Goal: Communication & Community: Answer question/provide support

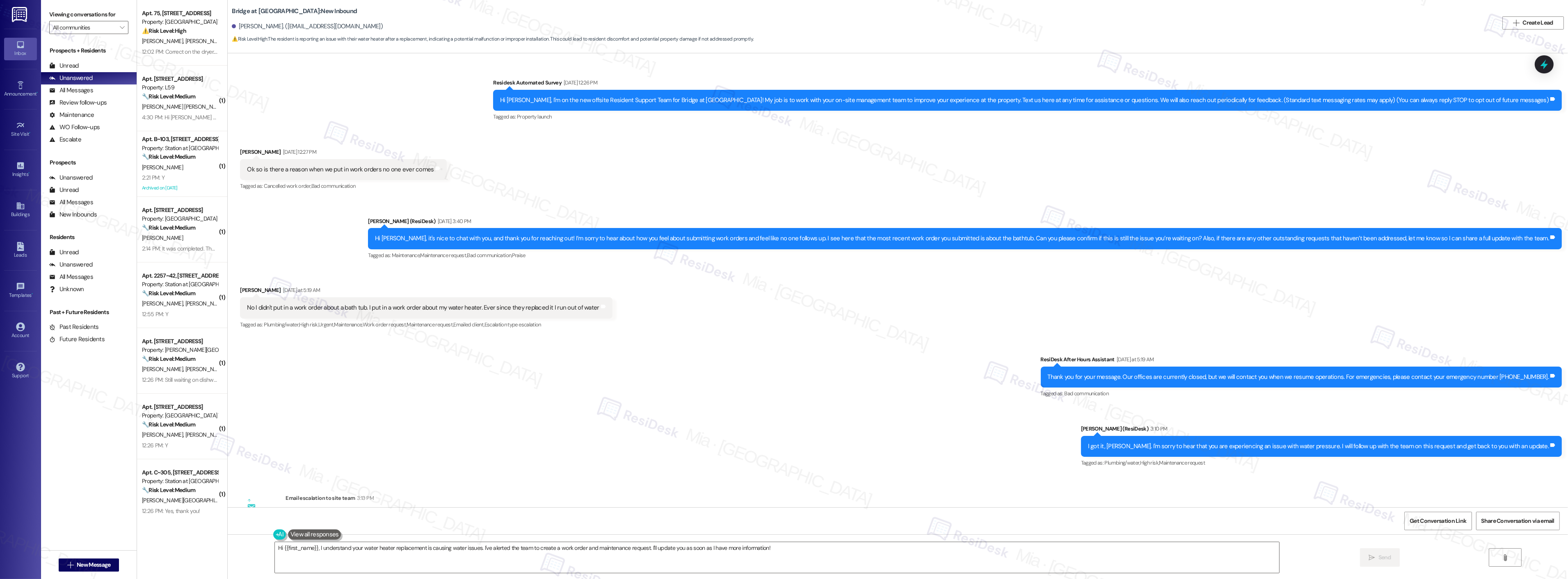
click at [599, 411] on div "Sent via SMS ResiDesk After Hours Assistant Yesterday at 5:19 AM Thank you for …" at bounding box center [897, 406] width 1340 height 139
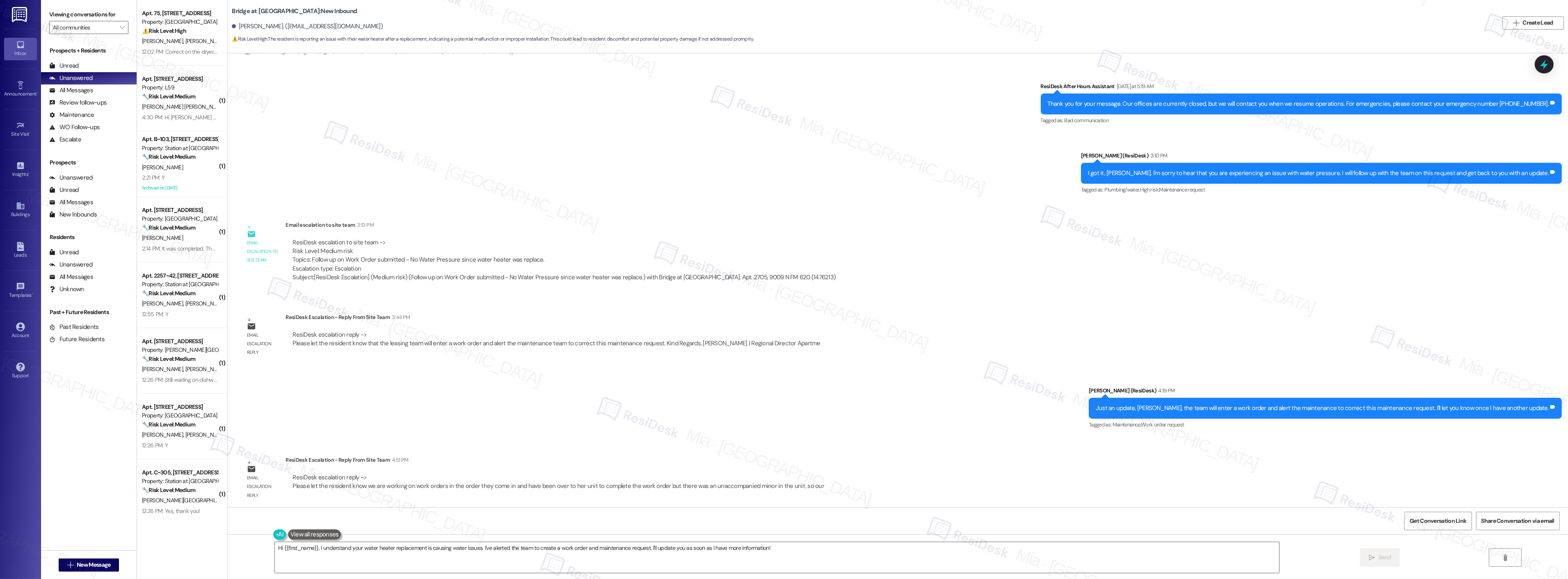
scroll to position [276, 0]
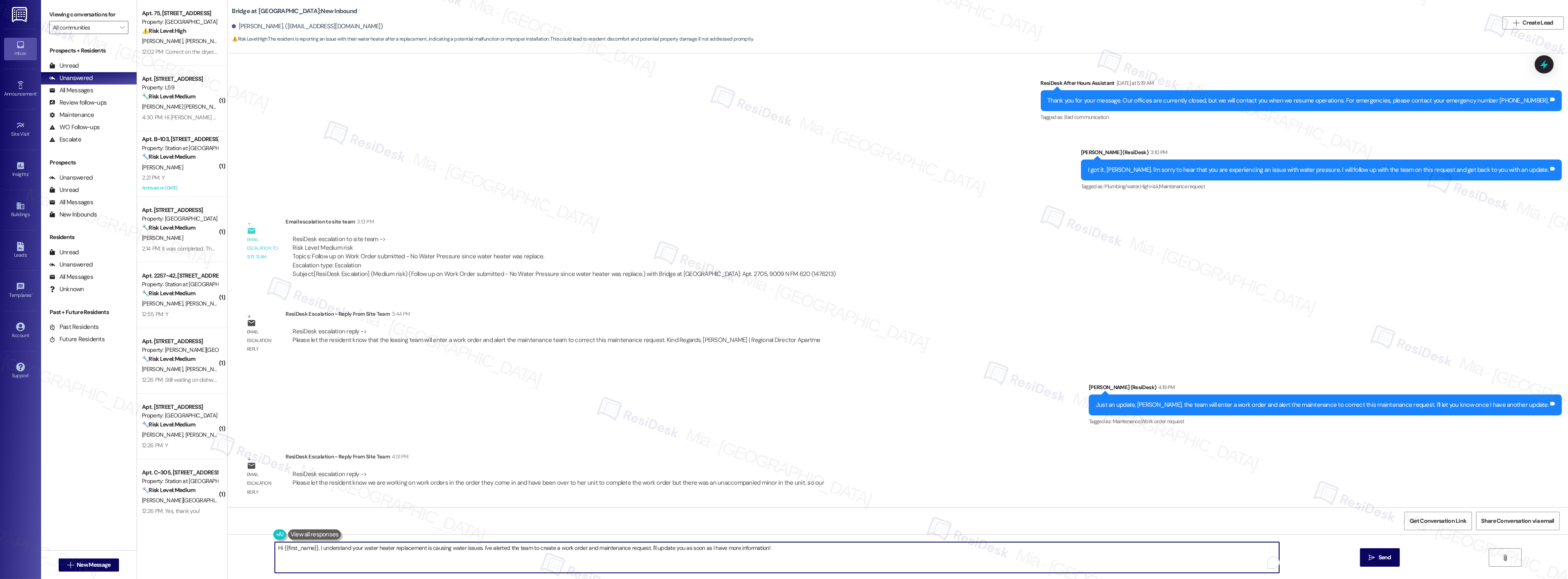
drag, startPoint x: 773, startPoint y: 549, endPoint x: 262, endPoint y: 549, distance: 511.0
click at [262, 549] on div "Hi {{first_name}}, I understand your water heater replacement is causing water …" at bounding box center [897, 565] width 1340 height 62
paste textarea "Just wanted to share another update with you"
click at [447, 549] on textarea "Just wanted to share another update with you!" at bounding box center [777, 558] width 1004 height 31
paste textarea "The team is working on work orders in the order they come in and have been over…"
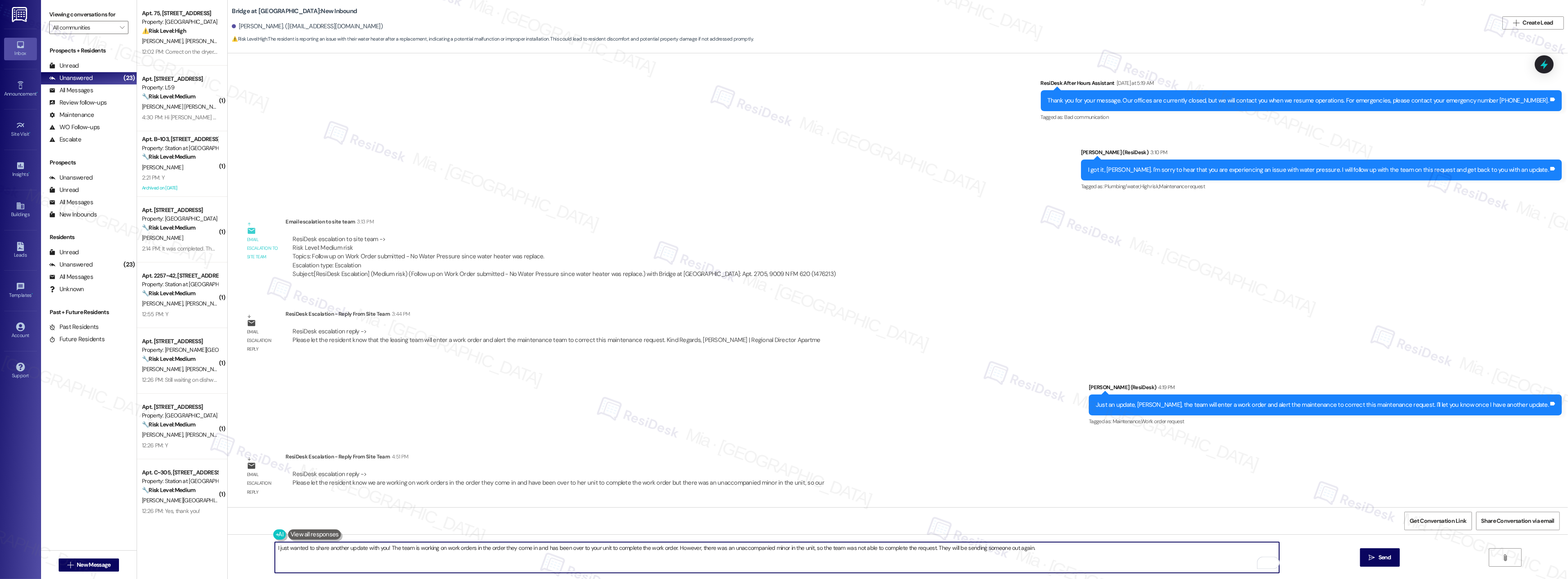
click at [1041, 549] on textarea "I just wanted to share another update with you! The team is working on work ord…" at bounding box center [777, 558] width 1004 height 31
type textarea "I just wanted to share another update with you! The team is working on work ord…"
click at [1393, 556] on button " Send" at bounding box center [1379, 557] width 40 height 18
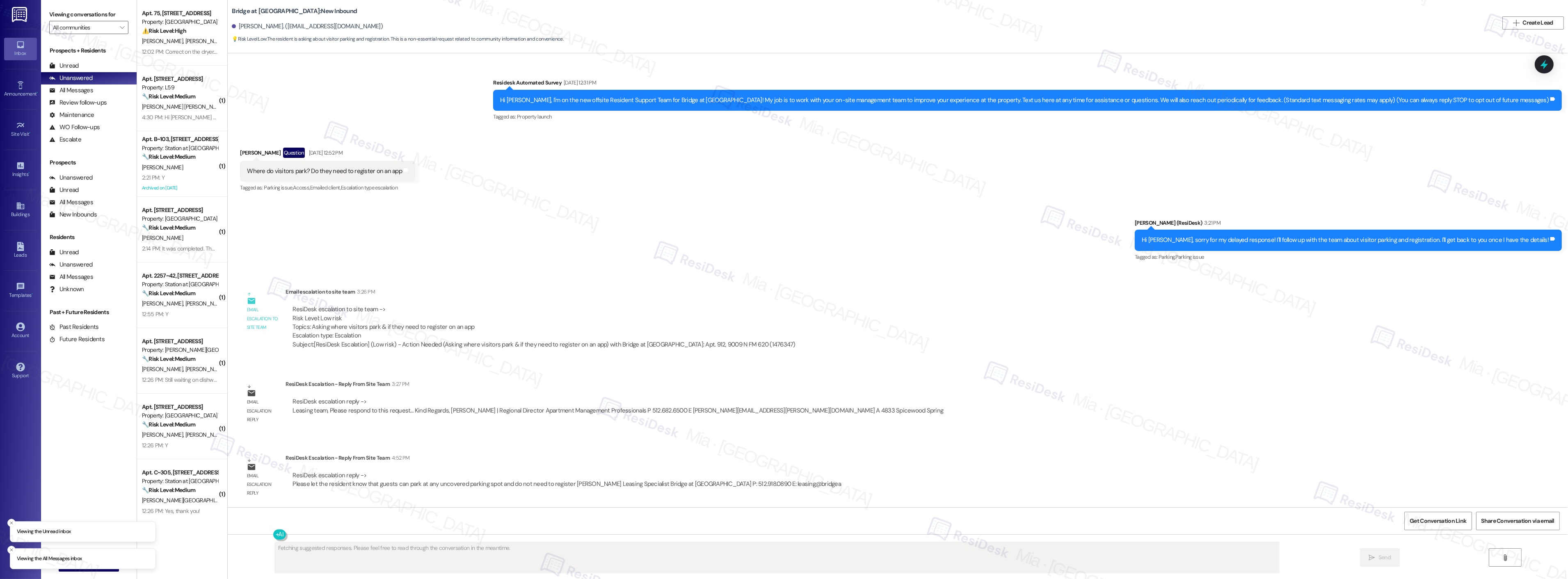
scroll to position [1, 0]
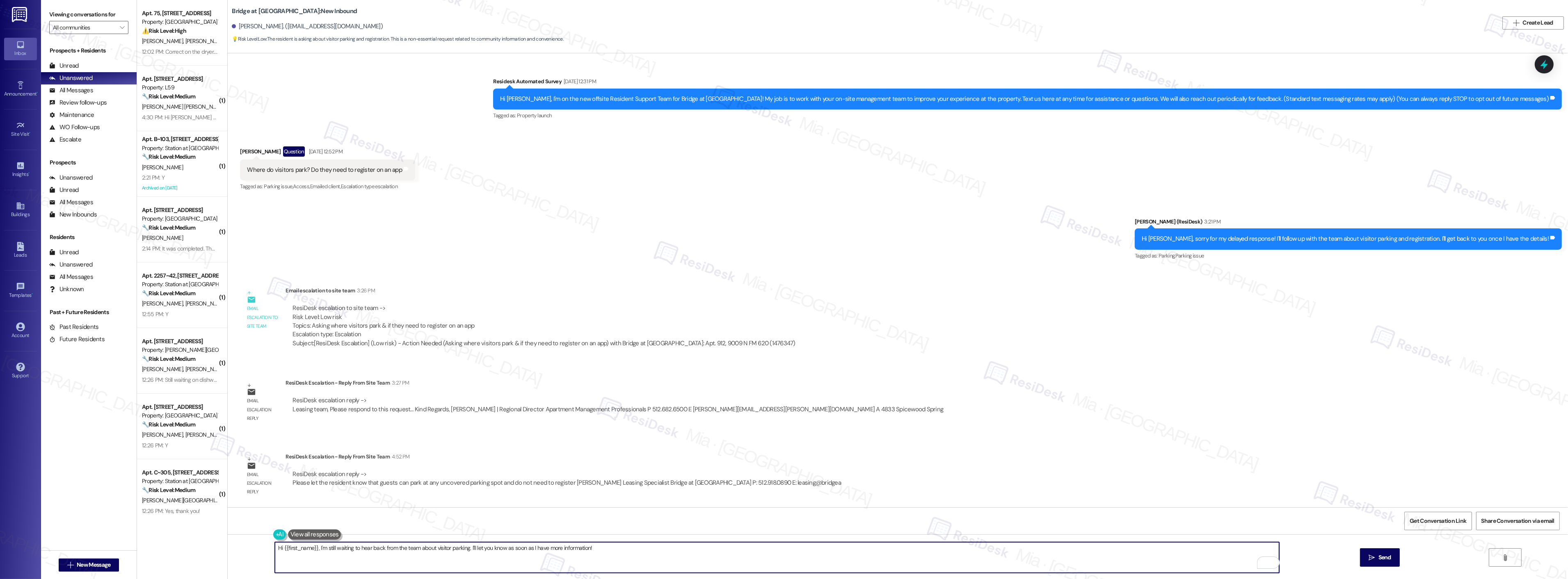
drag, startPoint x: 315, startPoint y: 547, endPoint x: 605, endPoint y: 548, distance: 290.0
click at [605, 548] on textarea "Hi {{first_name}}, I'm still waiting to hear back from the team about visitor p…" at bounding box center [777, 558] width 1004 height 31
paste textarea "resident know that guests can park at any uncovered parking spot and do not nee…"
click at [314, 547] on textarea "Hi {{first_name}}, Iresident know that guests can park at any uncovered parking…" at bounding box center [777, 558] width 1004 height 31
drag, startPoint x: 313, startPoint y: 546, endPoint x: 346, endPoint y: 549, distance: 33.1
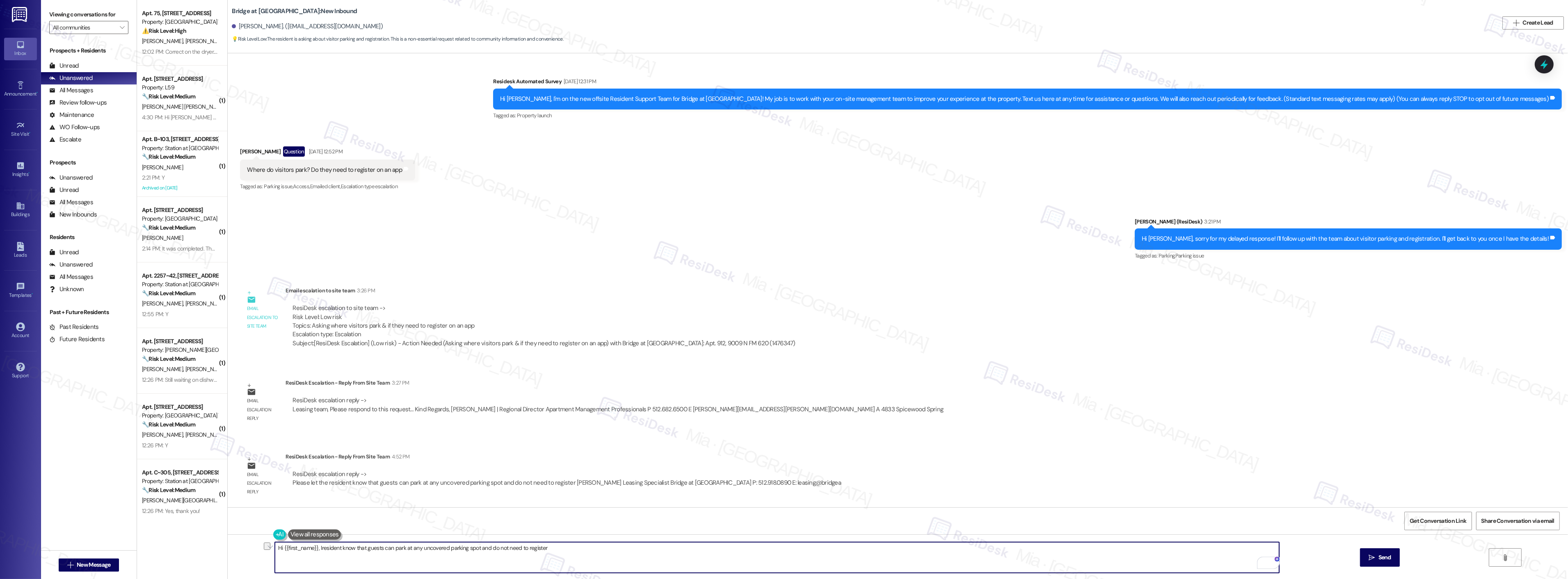
click at [346, 549] on textarea "Hi {{first_name}}, Iresident know that guests can park at any uncovered parking…" at bounding box center [777, 558] width 1004 height 31
click at [568, 549] on textarea "Hi {{first_name}}, the team confirmed that guests can park at any uncovered par…" at bounding box center [777, 558] width 1004 height 31
click at [620, 555] on textarea "Hi {{first_name}}, the team confirmed that guests can park at any uncovered par…" at bounding box center [777, 558] width 1004 height 31
click at [275, 547] on textarea "Hi {{first_name}}, the team confirmed that guests can park at any uncovered par…" at bounding box center [777, 558] width 1004 height 31
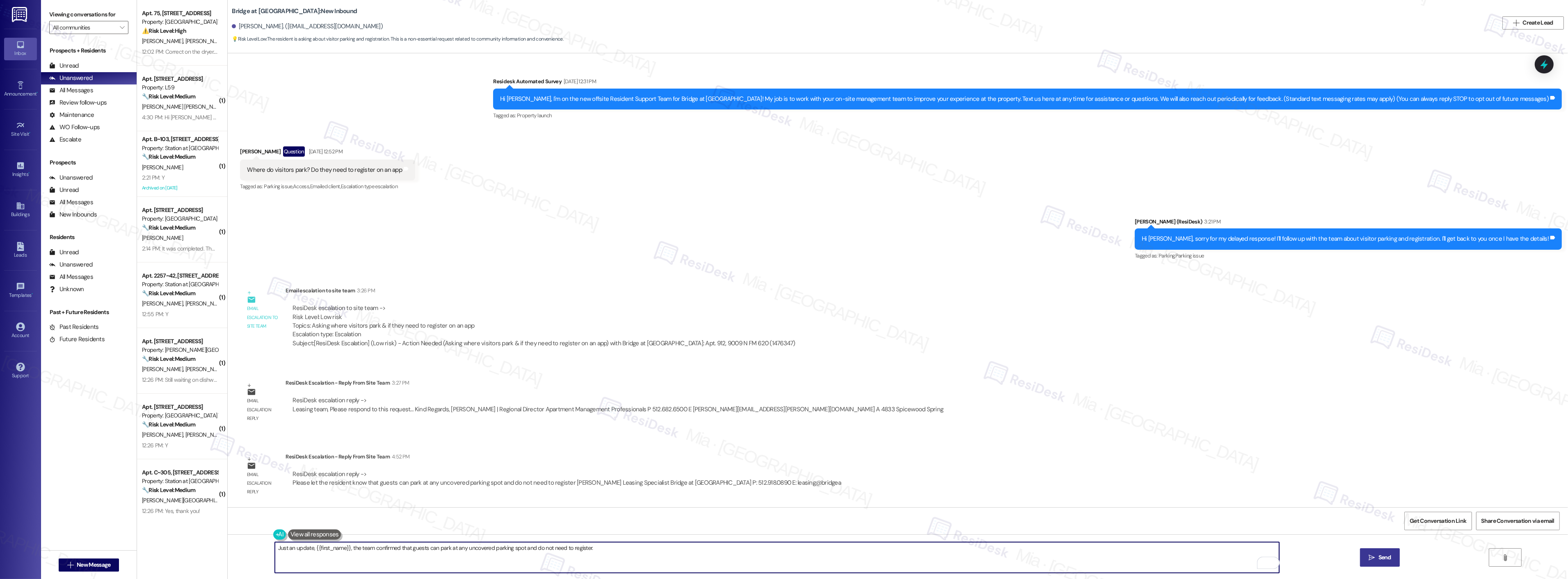
type textarea "Just an update, {{first_name}}, the team confirmed that guests can park at any …"
click at [1378, 556] on span "Send" at bounding box center [1384, 557] width 13 height 9
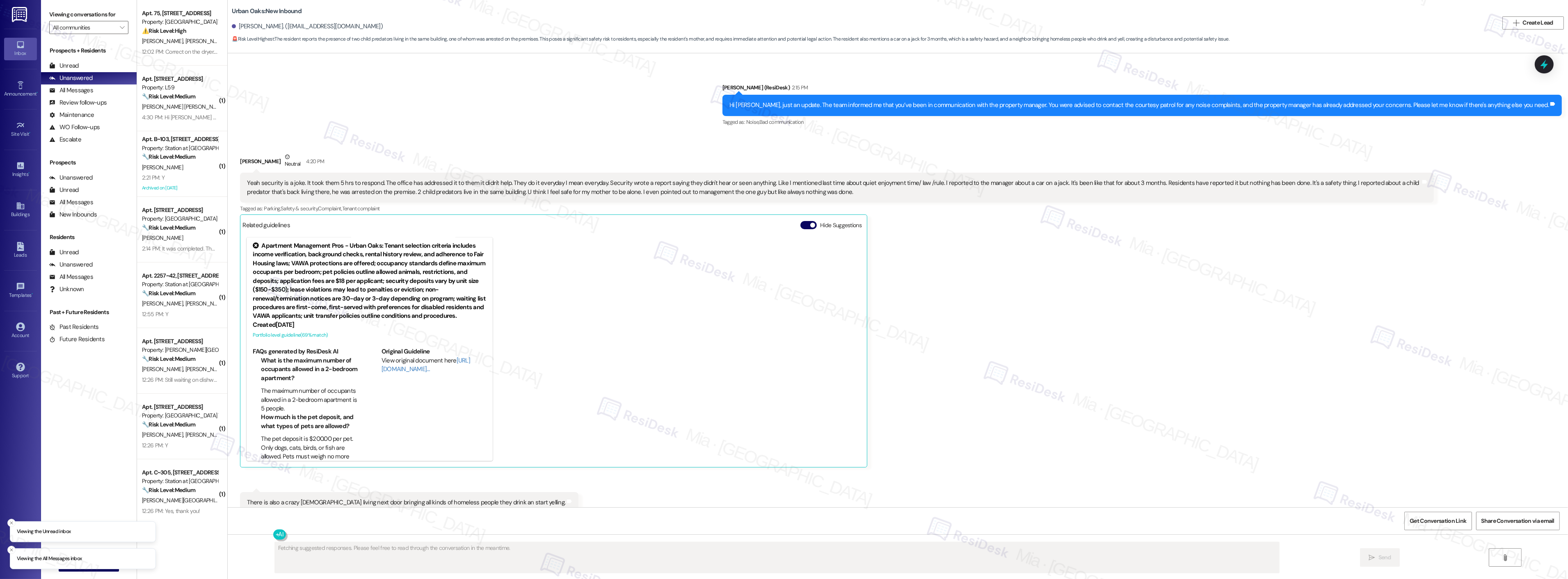
scroll to position [3507, 0]
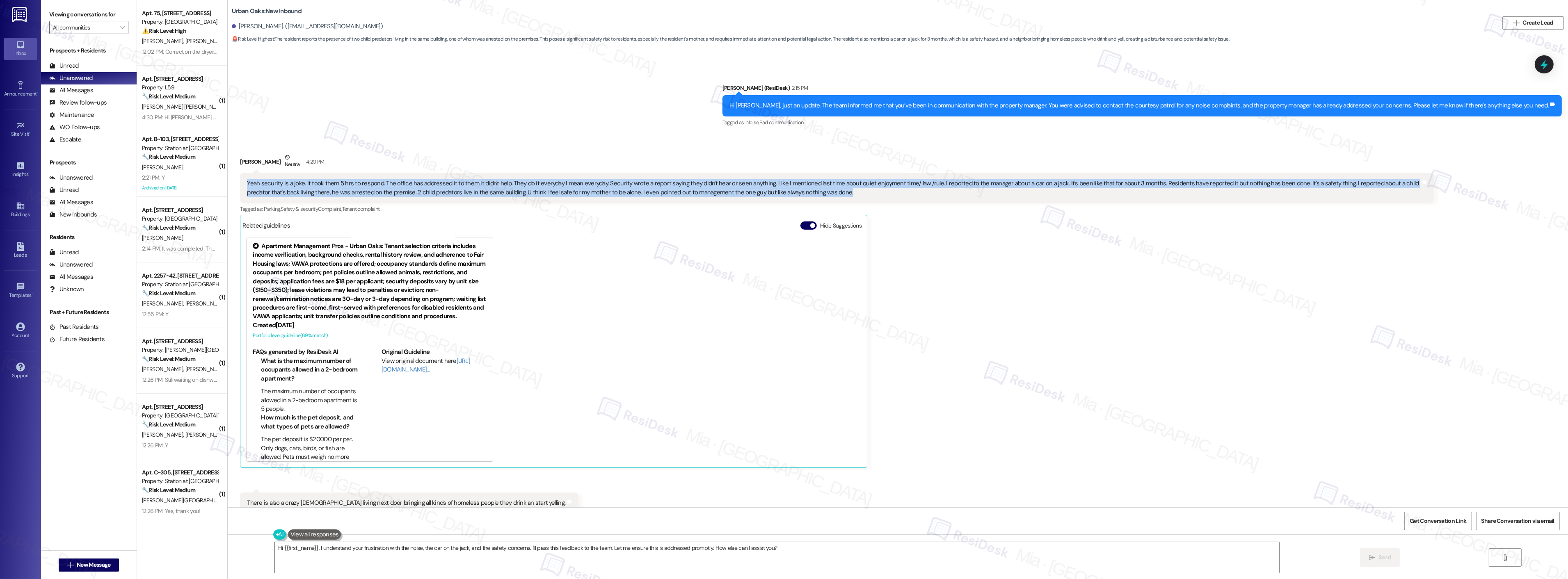
drag, startPoint x: 240, startPoint y: 183, endPoint x: 807, endPoint y: 189, distance: 567.0
click at [807, 189] on div "Yeah security is a joke. It took them 5 hrs to respond. The office has addresse…" at bounding box center [834, 188] width 1173 height 17
copy div "Yeah security is a joke. It took them 5 hrs to respond. The office has addresse…"
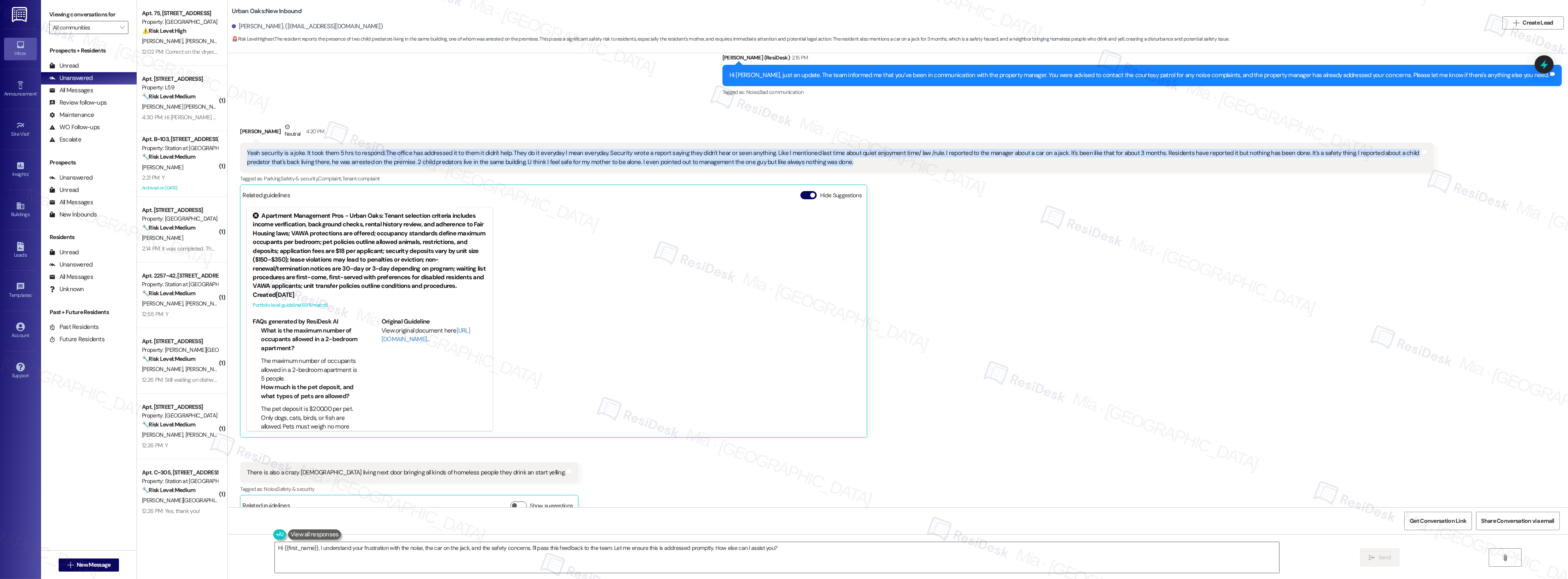
scroll to position [3552, 0]
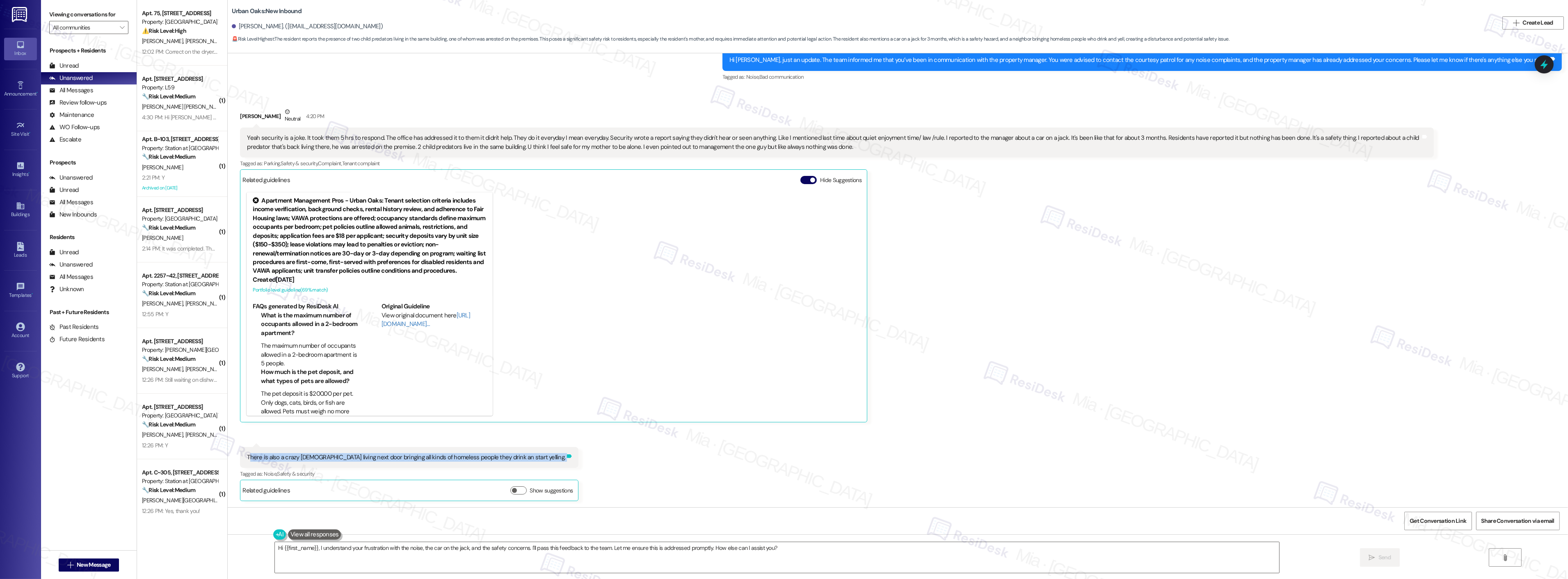
drag, startPoint x: 241, startPoint y: 460, endPoint x: 505, endPoint y: 460, distance: 264.0
click at [505, 460] on div "There is also a crazy [DEMOGRAPHIC_DATA] living next door bringing all kinds of…" at bounding box center [409, 457] width 338 height 21
copy div "here is also a crazy [DEMOGRAPHIC_DATA] living next door bringing all kinds of …"
drag, startPoint x: 526, startPoint y: 547, endPoint x: 540, endPoint y: 547, distance: 14.0
click at [540, 547] on textarea "Hi {{first_name}}, I understand your frustration with the noise, the car on the…" at bounding box center [777, 558] width 1004 height 31
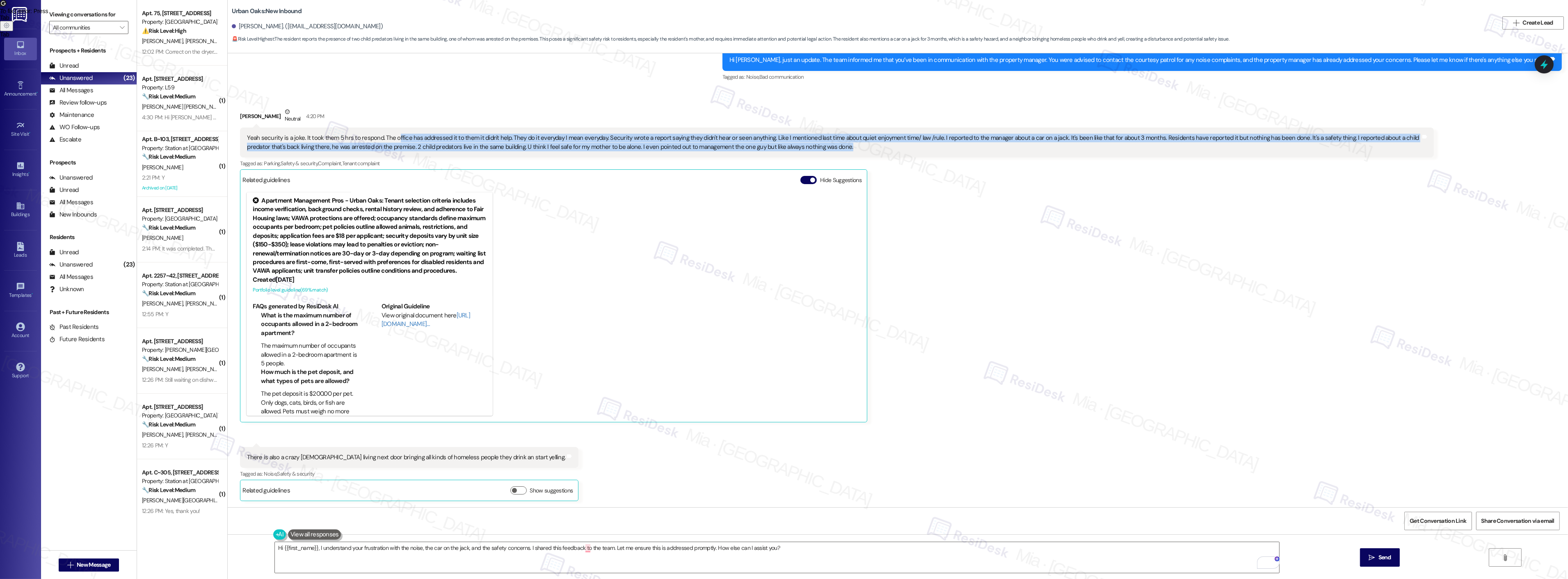
drag, startPoint x: 388, startPoint y: 137, endPoint x: 963, endPoint y: 143, distance: 575.0
click at [963, 143] on div "Yeah security is a joke. It took them 5 hrs to respond. The office has addresse…" at bounding box center [834, 142] width 1173 height 17
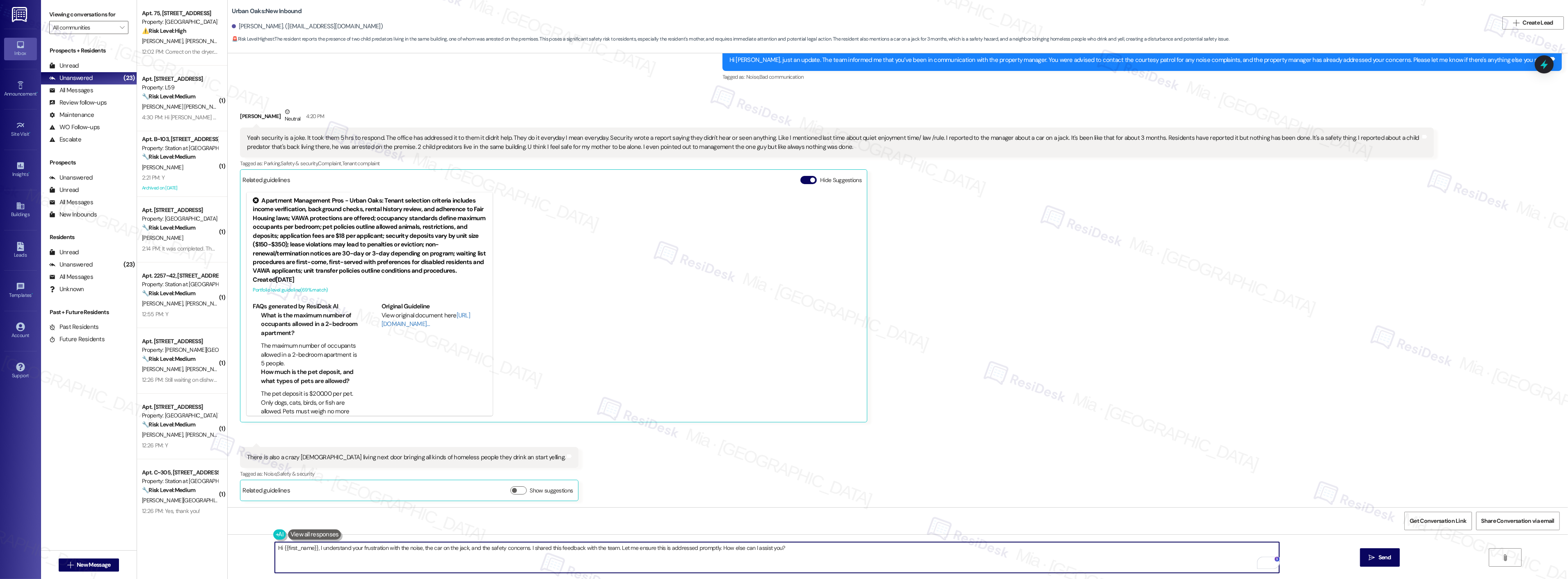
click at [614, 547] on textarea "Hi {{first_name}}, I understand your frustration with the noise, the car on the…" at bounding box center [777, 558] width 1004 height 31
drag, startPoint x: 614, startPoint y: 548, endPoint x: 781, endPoint y: 548, distance: 167.0
click at [781, 548] on textarea "Hi {{first_name}}, I understand your frustration with the noise, the car on the…" at bounding box center [777, 558] width 1004 height 31
drag, startPoint x: 382, startPoint y: 547, endPoint x: 315, endPoint y: 551, distance: 67.1
click at [315, 551] on textarea "Hi {{first_name}}, I understand your frustration with the noise, the car on the…" at bounding box center [777, 558] width 1004 height 31
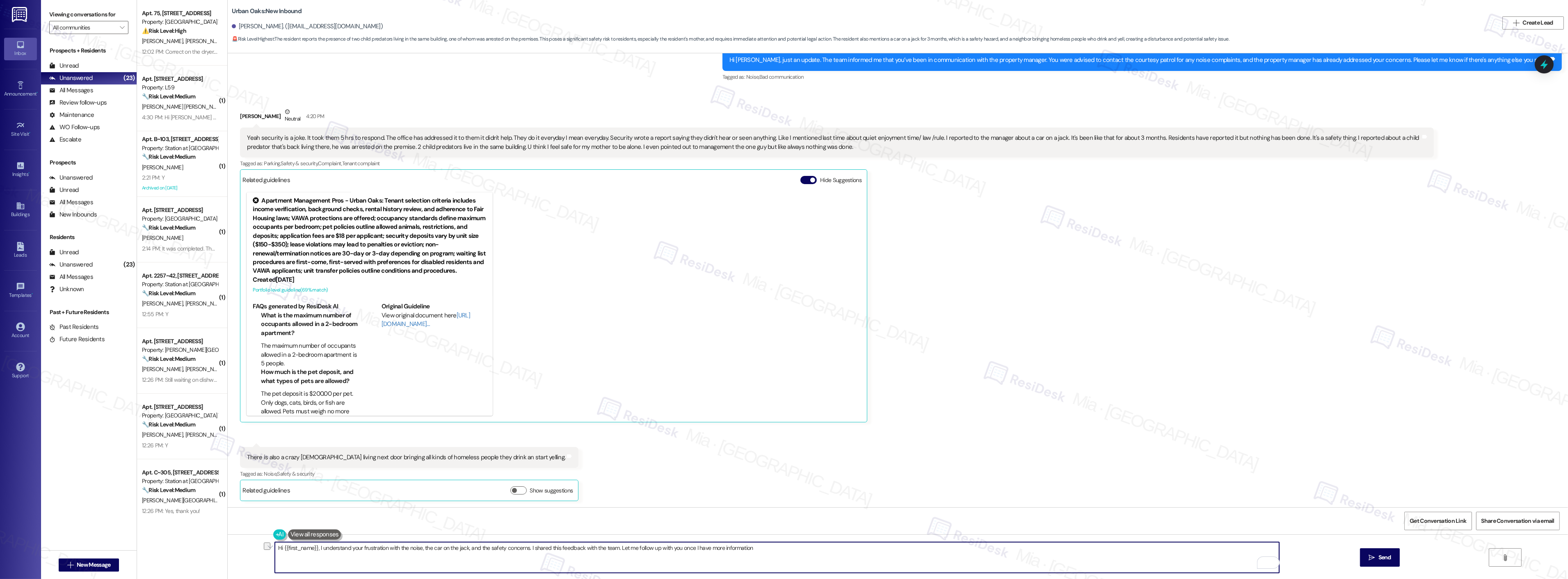
click at [380, 549] on textarea "Hi {{first_name}}, I understand your frustration with the noise, the car on the…" at bounding box center [777, 558] width 1004 height 31
click at [464, 549] on textarea "Hi {{first_name}}, I understand your frustration with the noise, the car on the…" at bounding box center [777, 558] width 1004 height 31
click at [515, 523] on span "neighbor" at bounding box center [505, 523] width 28 height 7
click at [526, 523] on span "nd" at bounding box center [525, 523] width 7 height 7
click at [484, 521] on span "Dismiss" at bounding box center [485, 521] width 20 height 7
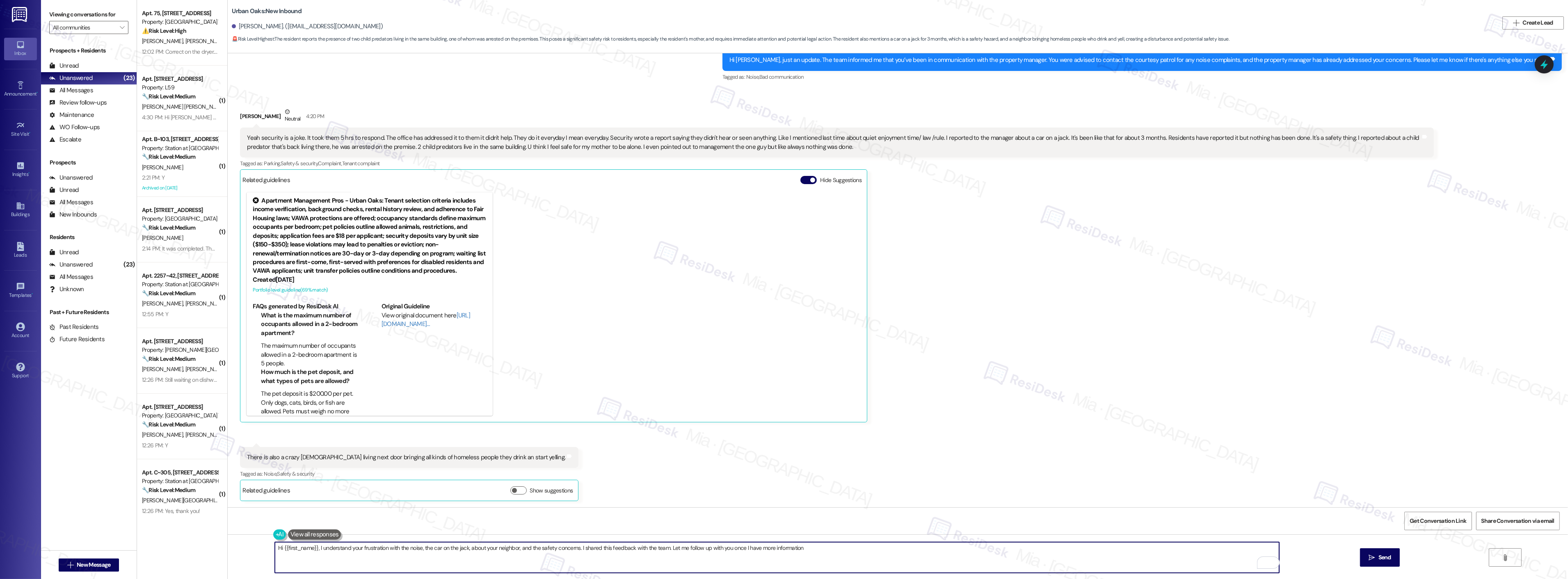
click at [474, 545] on textarea "Hi {{first_name}}, I understand your frustration with the noise, the car on the…" at bounding box center [777, 558] width 1004 height 31
click at [558, 549] on textarea "Hi {{first_name}}, I understand your frustration with the noise, the car on the…" at bounding box center [777, 558] width 1004 height 31
click at [383, 548] on textarea "Hi {{first_name}}, I understand your frustration with the noise, the car on the…" at bounding box center [777, 558] width 1004 height 31
click at [625, 503] on div "Received via SMS [PERSON_NAME] Neutral 4:20 PM Yeah security is a joke. It took…" at bounding box center [897, 298] width 1340 height 418
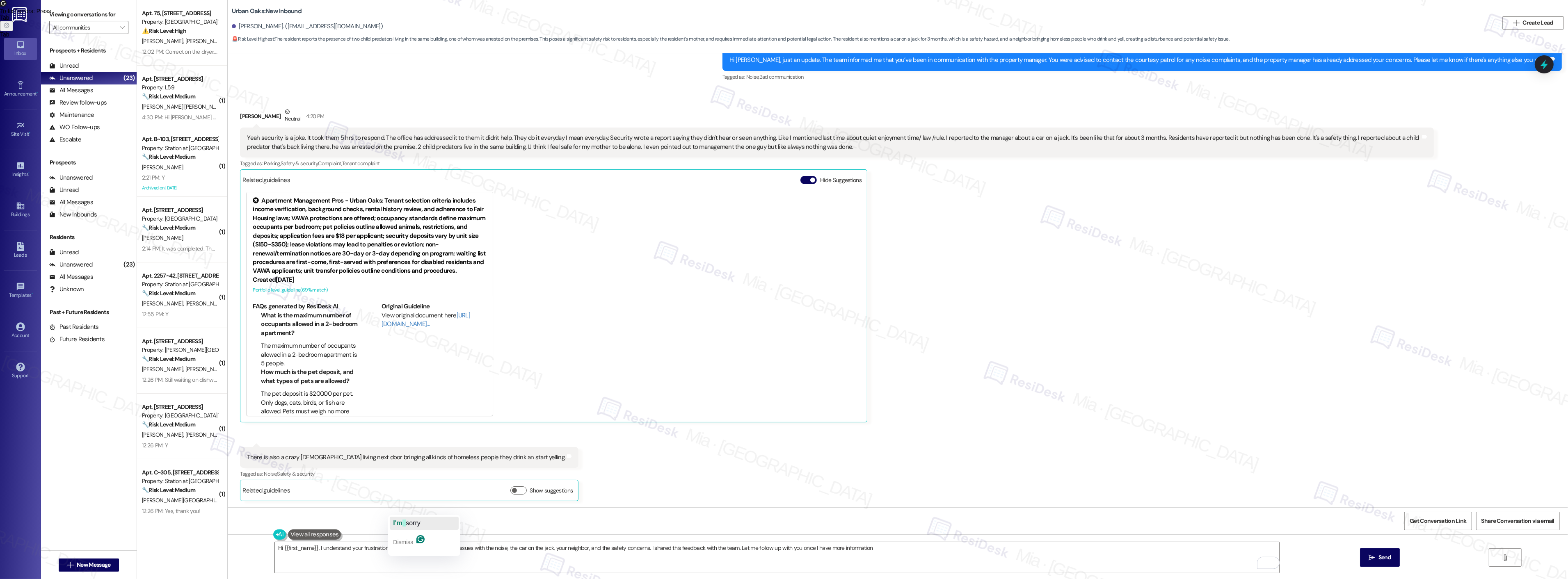
click at [413, 521] on span "sorry" at bounding box center [413, 523] width 15 height 7
click at [396, 523] on span "and" at bounding box center [393, 523] width 11 height 7
type textarea "Hi {{first_name}}, I understand your frustration, and I'm sorry you are still h…"
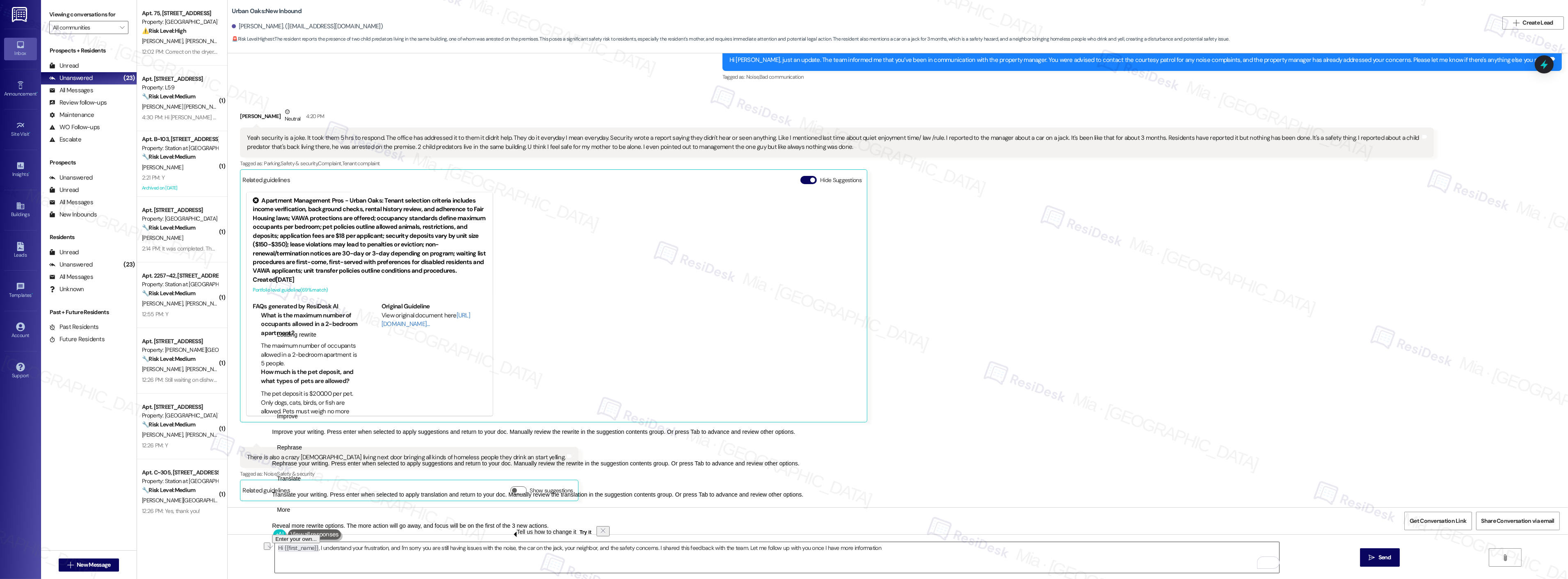
drag, startPoint x: 311, startPoint y: 549, endPoint x: 268, endPoint y: 549, distance: 43.0
click at [268, 549] on div "Hi {{first_name}}, I understand your frustration, and I'm sorry you are still h…" at bounding box center [897, 565] width 1340 height 62
click at [311, 563] on textarea "Hi {{first_name}}, I understand your frustration, and I'm sorry you are still h…" at bounding box center [777, 558] width 1004 height 31
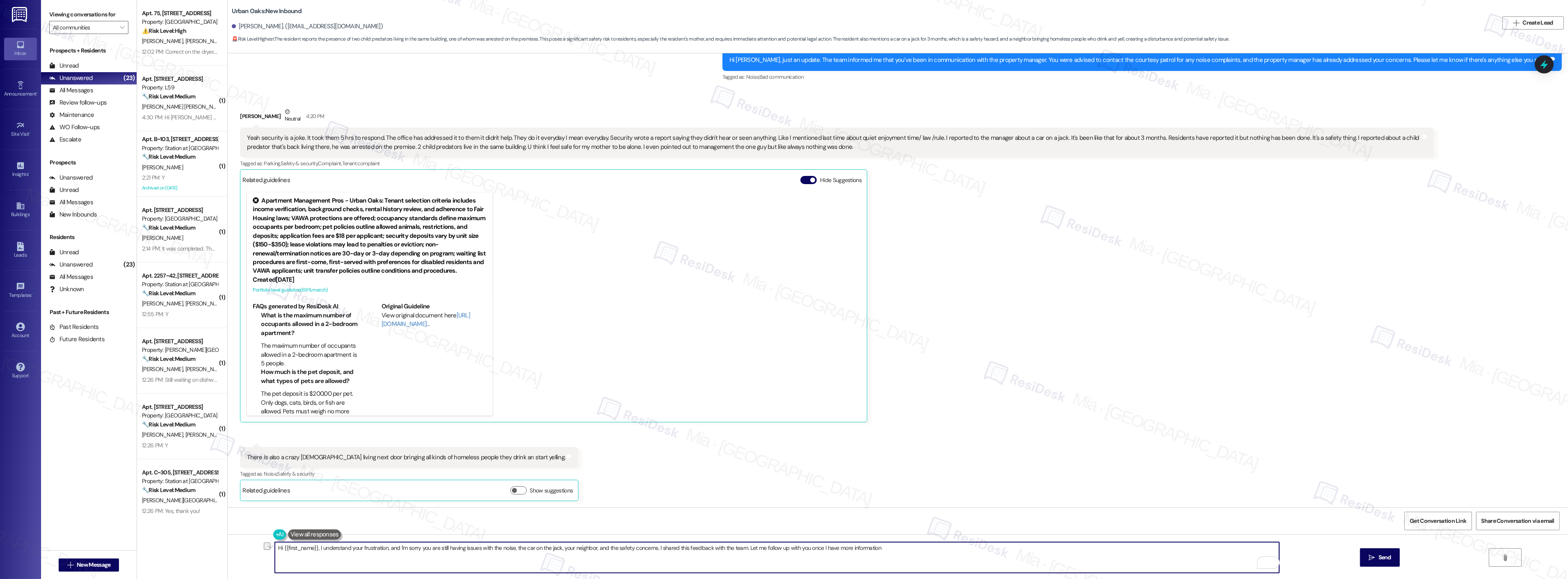
drag, startPoint x: 313, startPoint y: 551, endPoint x: 254, endPoint y: 547, distance: 59.1
click at [254, 547] on div "Hi {{first_name}}, I understand your frustration, and I'm sorry you are still h…" at bounding box center [897, 565] width 1340 height 62
click at [342, 548] on textarea "I understand your frustration, and I'm sorry you are still having issues with t…" at bounding box center [777, 558] width 1004 height 31
type textarea "I understand your frustration, [PERSON_NAME], and I'm sorry you are still havin…"
click at [728, 490] on div "Received via SMS [PERSON_NAME] Neutral 4:20 PM Yeah security is a joke. It took…" at bounding box center [897, 298] width 1340 height 418
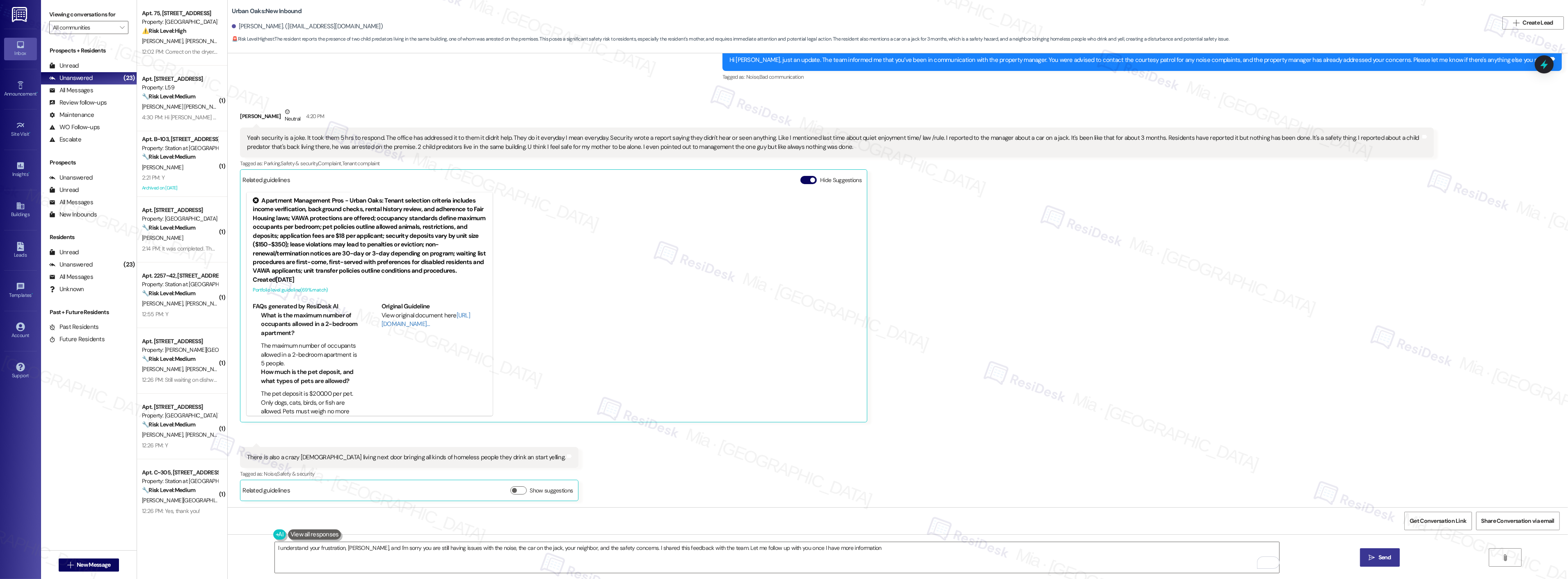
click at [1380, 563] on button " Send" at bounding box center [1379, 557] width 40 height 18
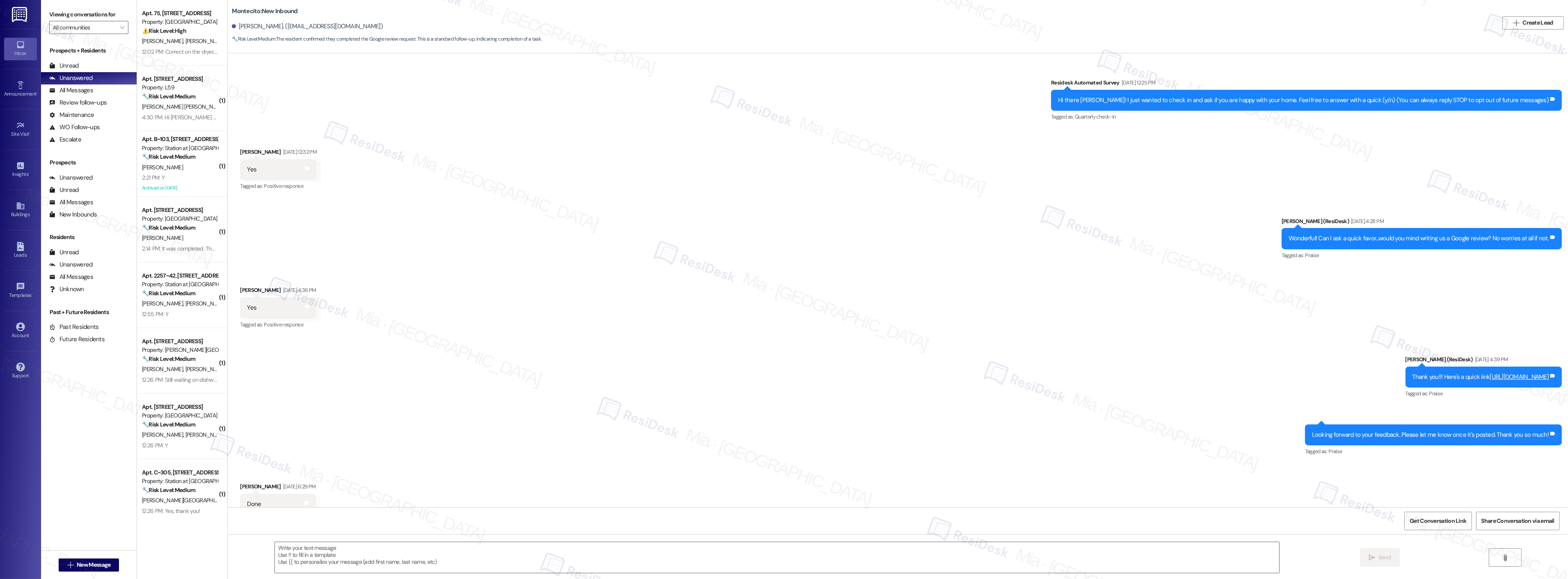
scroll to position [25, 0]
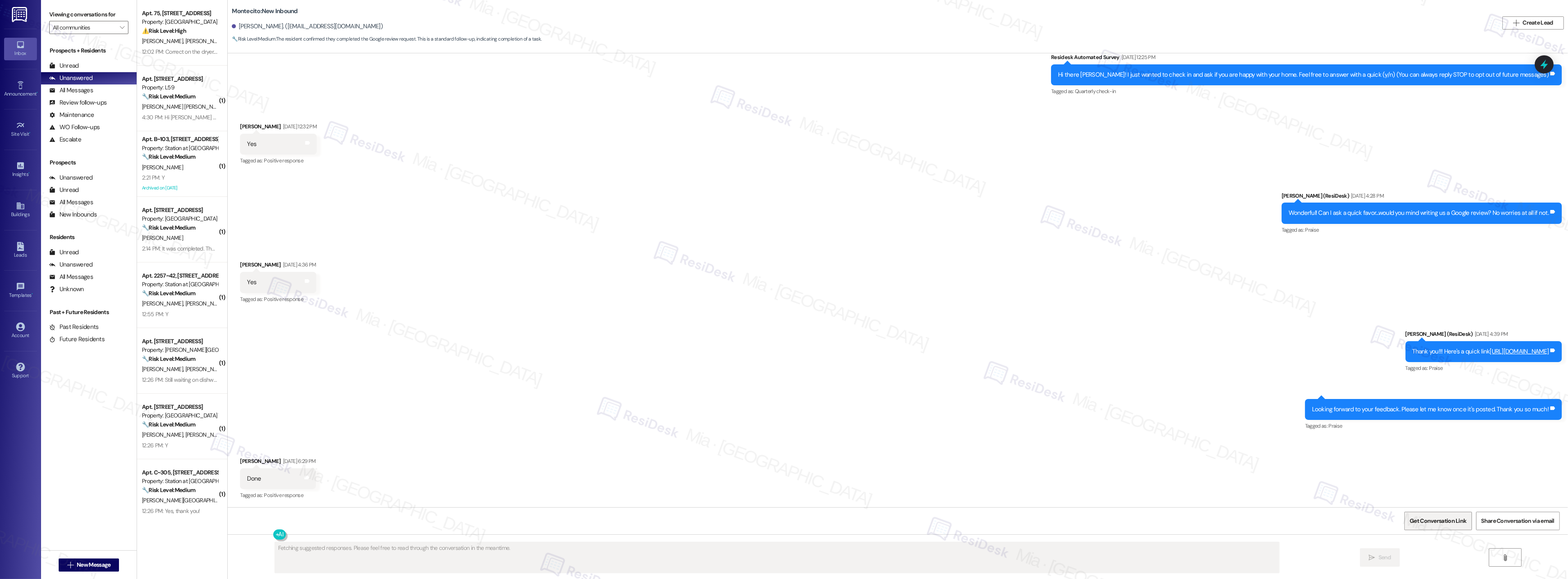
click at [1417, 518] on span "Get Conversation Link" at bounding box center [1438, 521] width 56 height 9
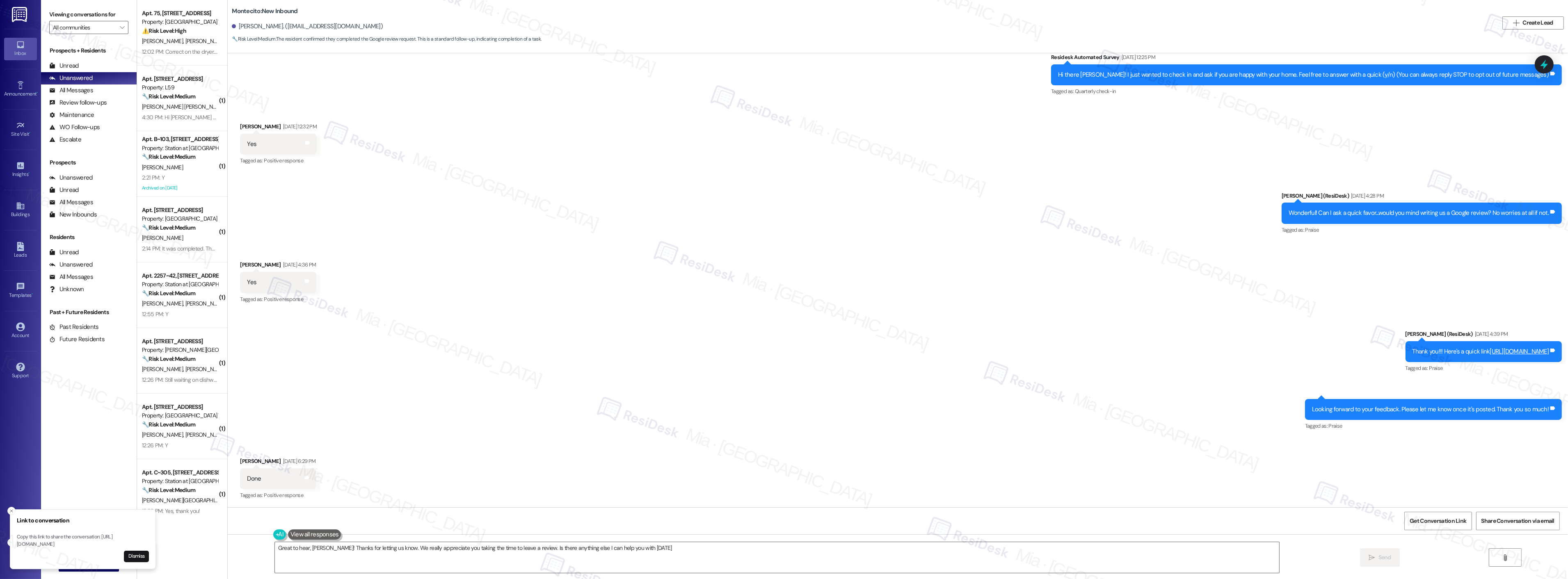
type textarea "Great to hear, Jamie! Thanks for letting us know. We really appreciate you taki…"
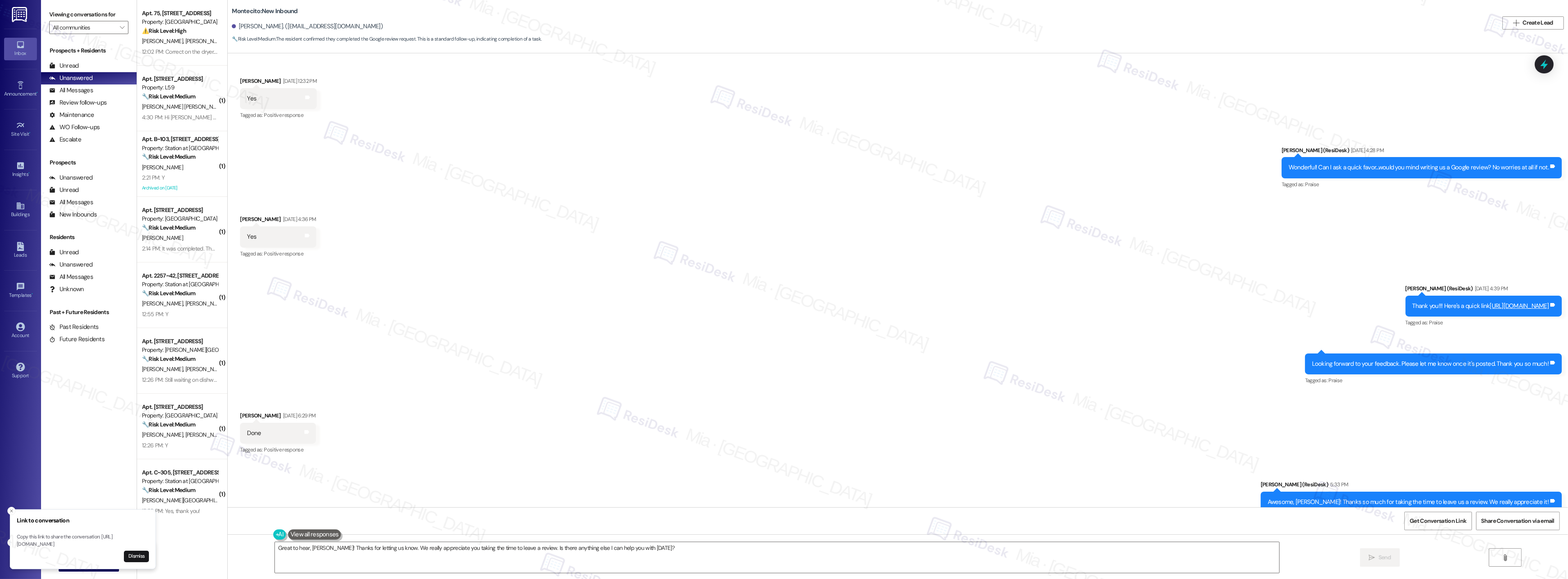
scroll to position [95, 0]
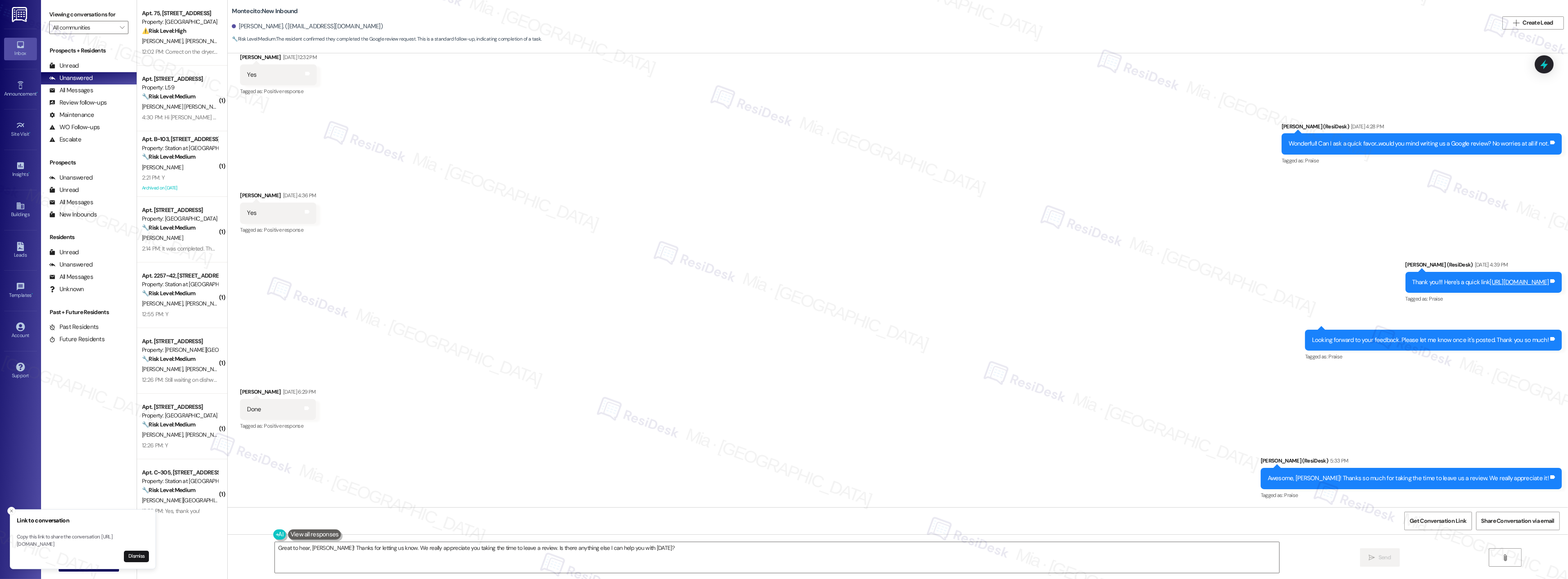
click at [240, 11] on b "Montecito: New Inbound" at bounding box center [264, 11] width 66 height 9
copy b "Montecito"
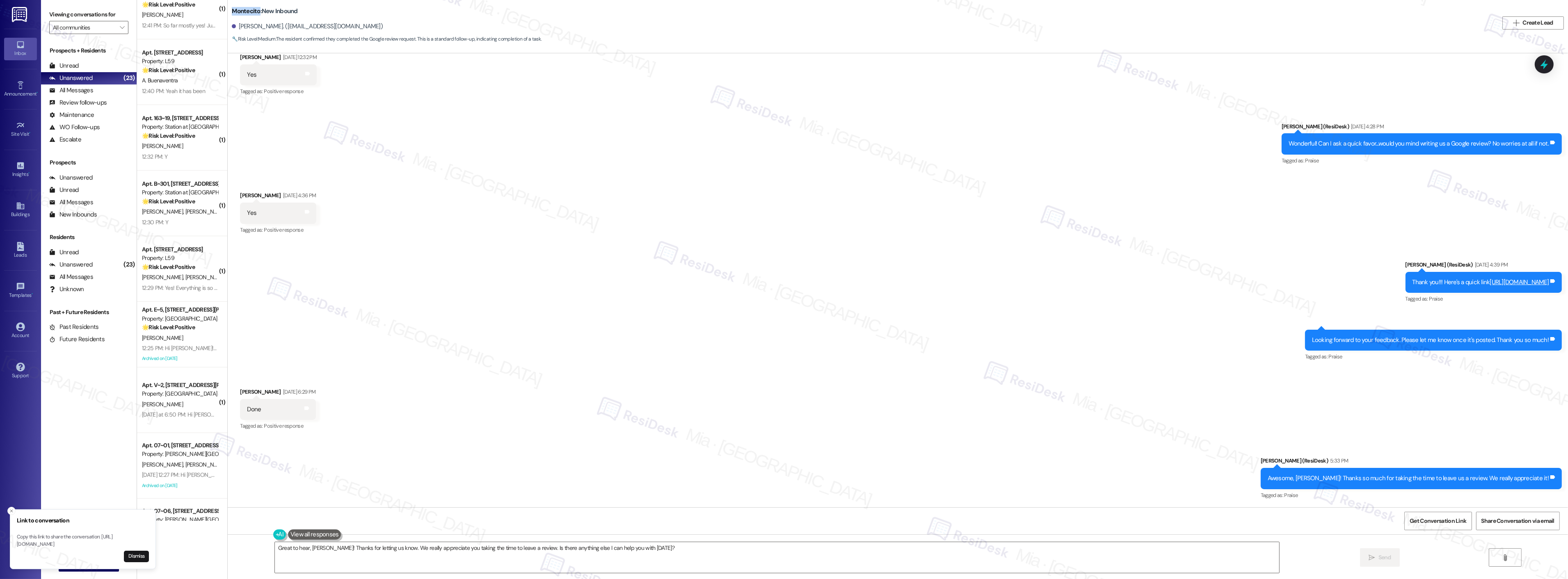
scroll to position [988, 0]
